Goal: Information Seeking & Learning: Check status

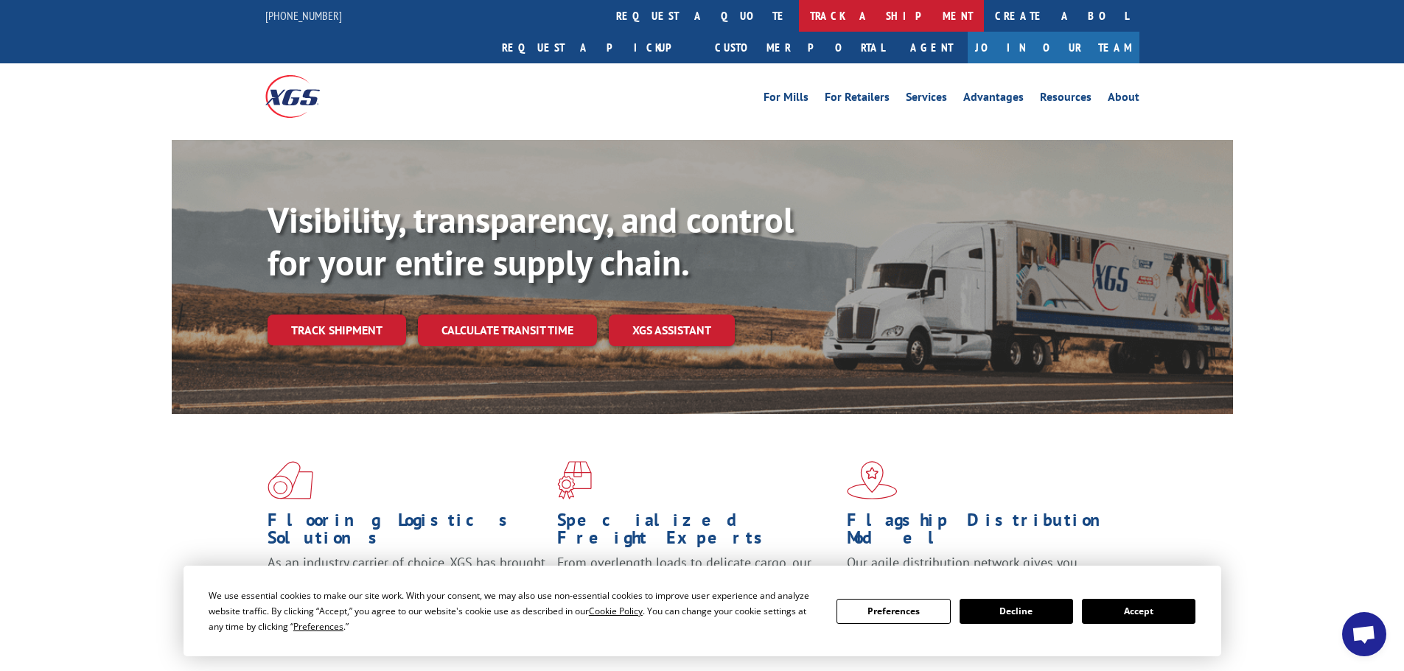
click at [799, 12] on link "track a shipment" at bounding box center [891, 16] width 185 height 32
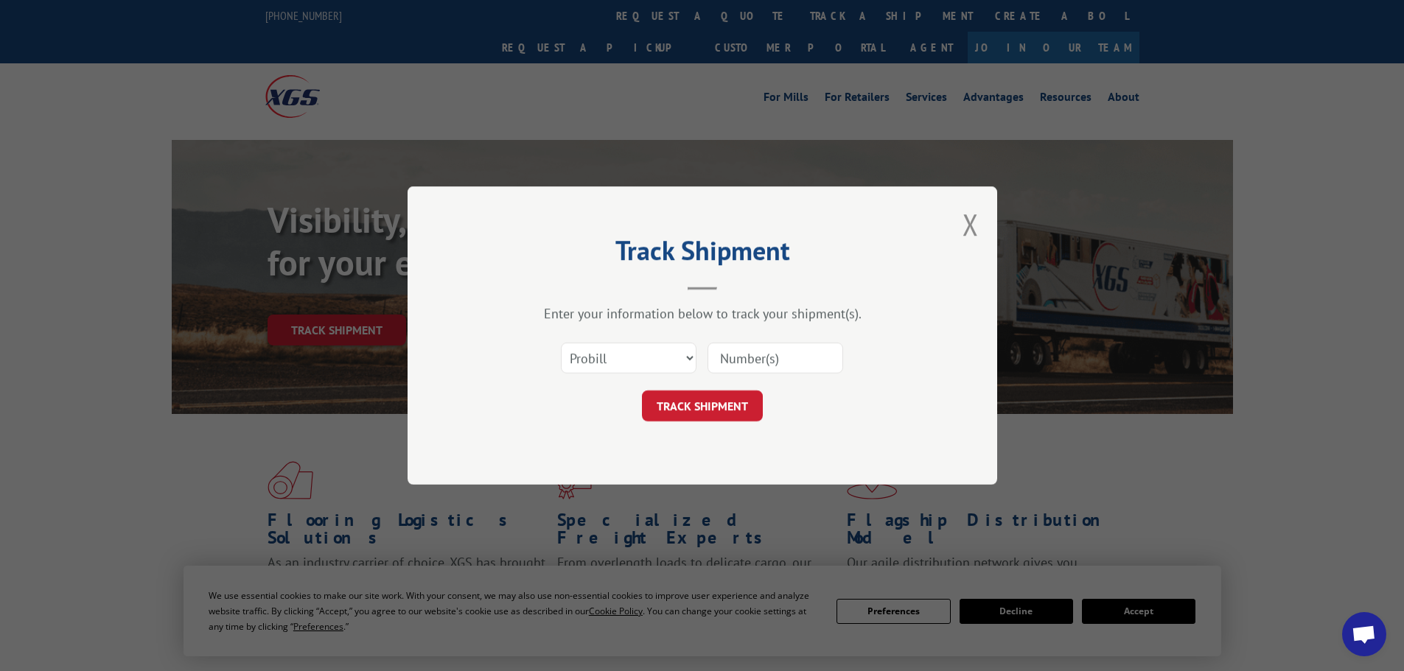
drag, startPoint x: 625, startPoint y: 375, endPoint x: 626, endPoint y: 363, distance: 11.8
click at [625, 369] on div "Select category... Probill BOL PO" at bounding box center [629, 358] width 134 height 34
click at [621, 360] on select "Select category... Probill BOL PO" at bounding box center [629, 358] width 136 height 31
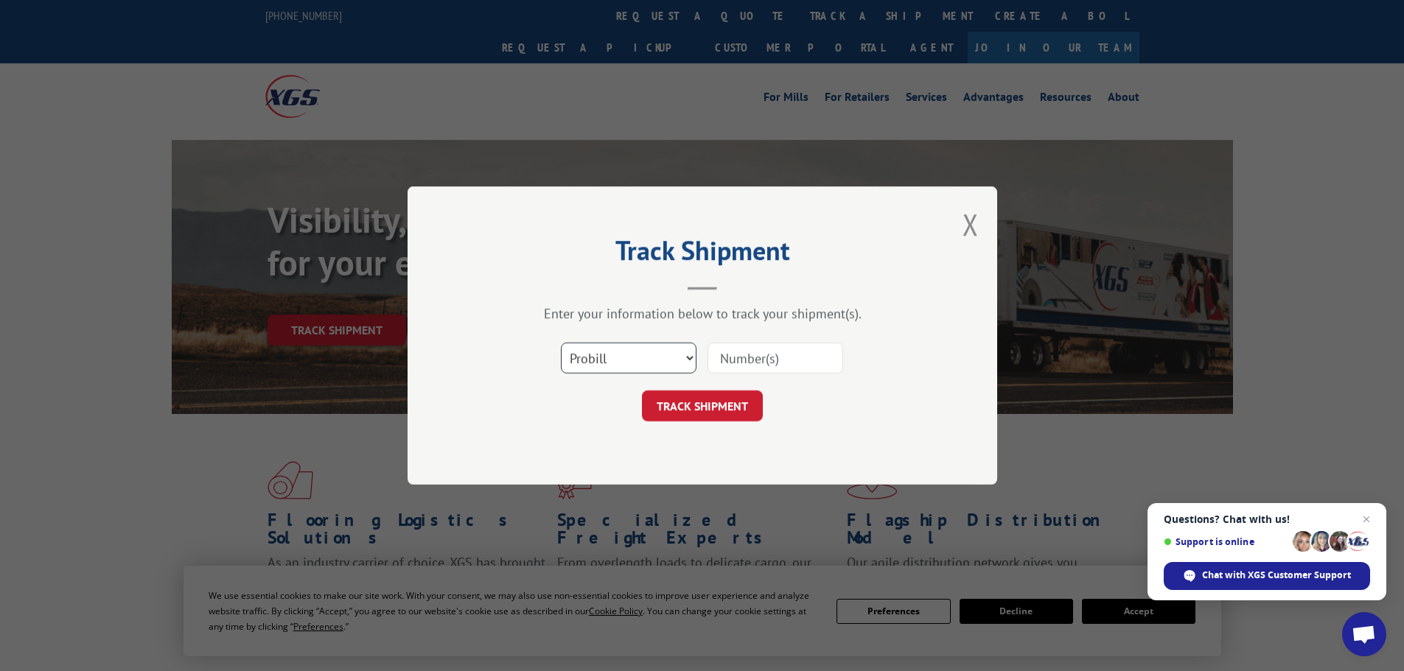
select select "bol"
click at [561, 343] on select "Select category... Probill BOL PO" at bounding box center [629, 358] width 136 height 31
click at [747, 360] on input at bounding box center [776, 358] width 136 height 31
paste input "474994"
type input "474994"
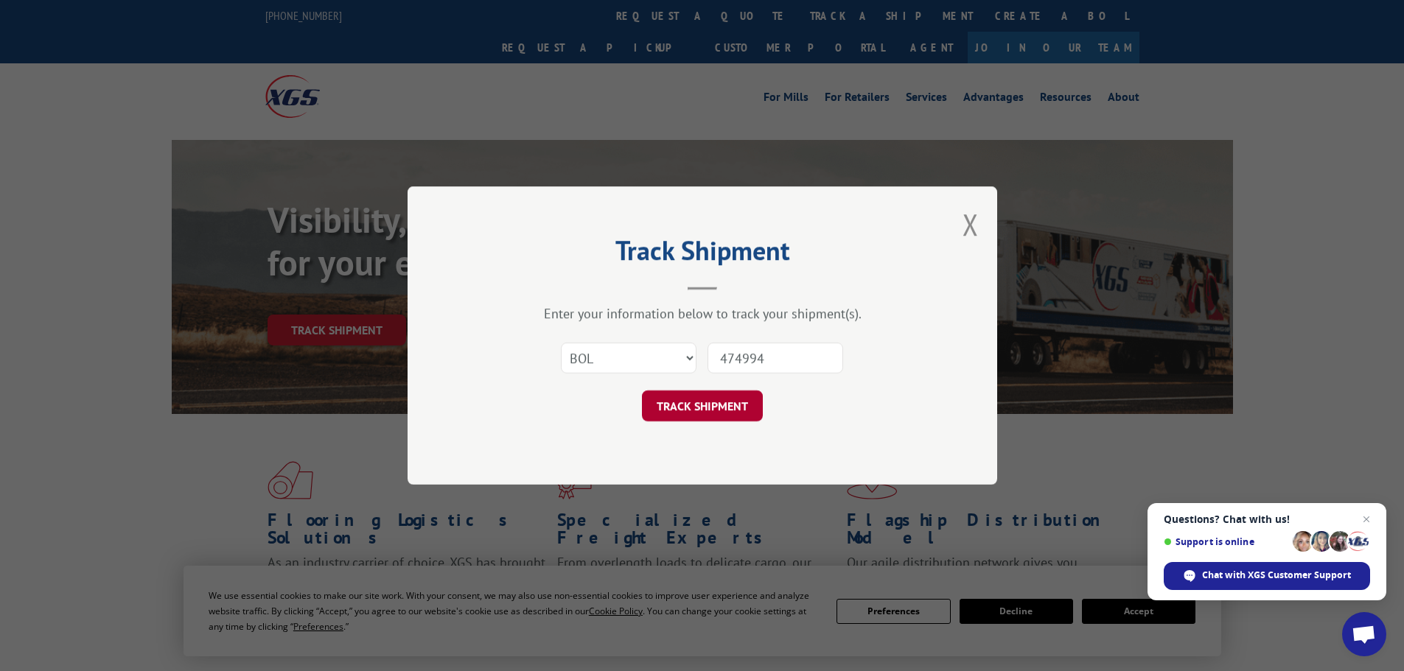
click at [685, 413] on button "TRACK SHIPMENT" at bounding box center [702, 406] width 121 height 31
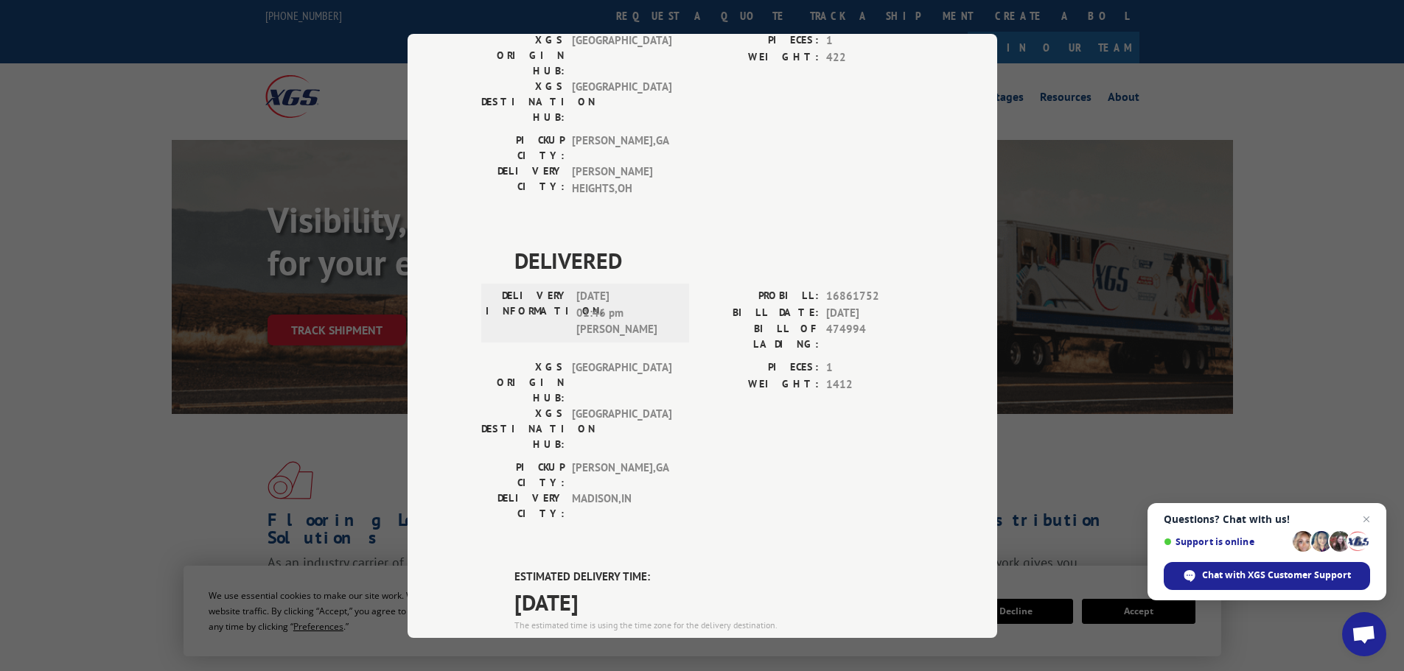
scroll to position [1129, 0]
